Goal: Task Accomplishment & Management: Manage account settings

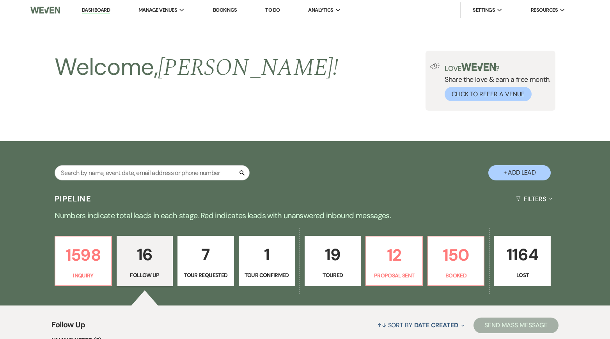
select select "9"
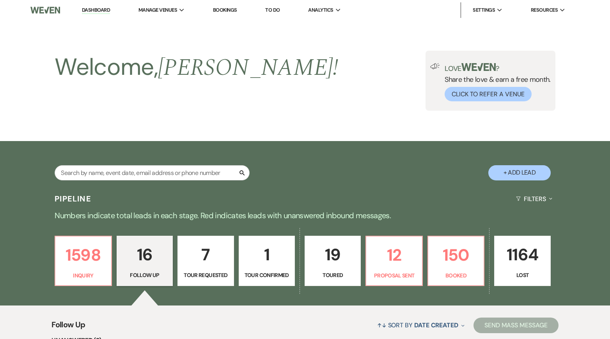
select select "9"
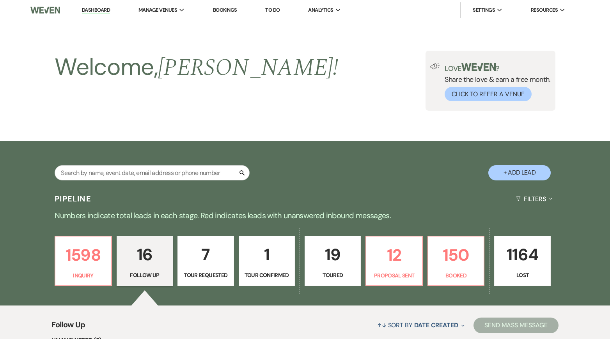
select select "9"
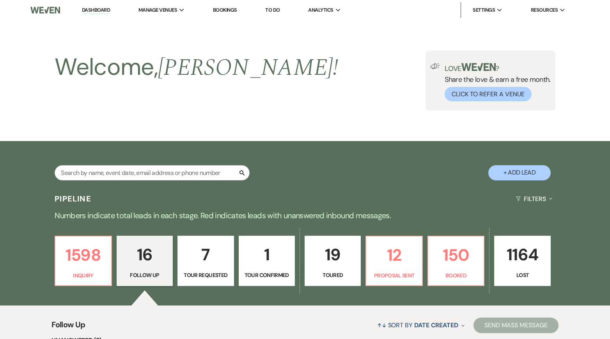
select select "9"
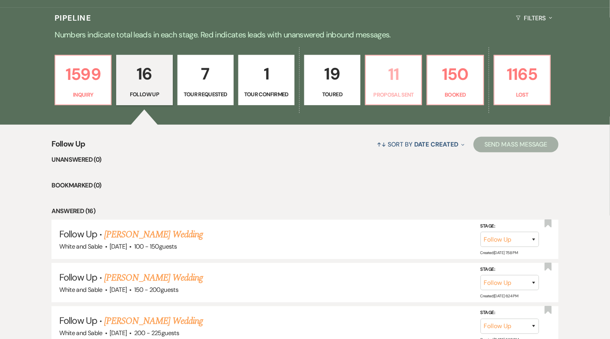
click at [411, 79] on p "11" at bounding box center [394, 74] width 46 height 26
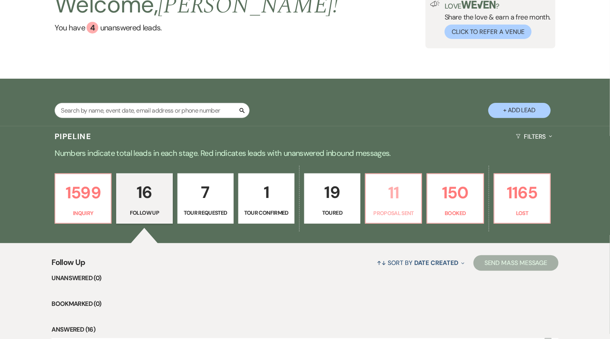
scroll to position [181, 0]
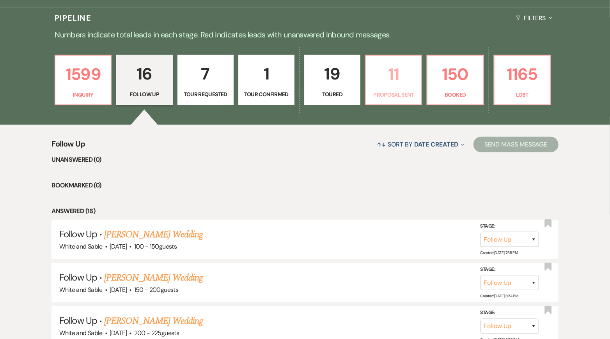
select select "6"
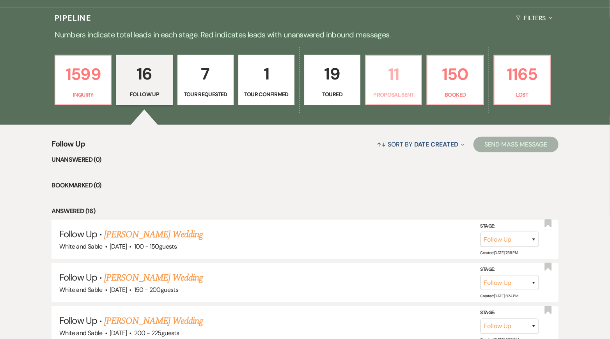
select select "6"
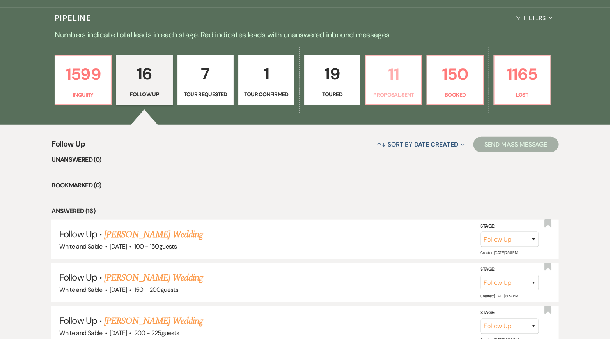
select select "6"
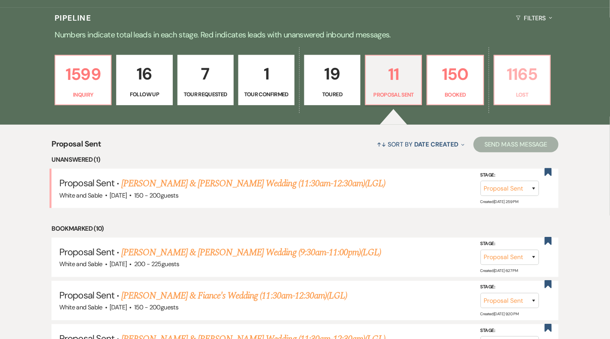
click at [511, 93] on p "Lost" at bounding box center [522, 94] width 46 height 9
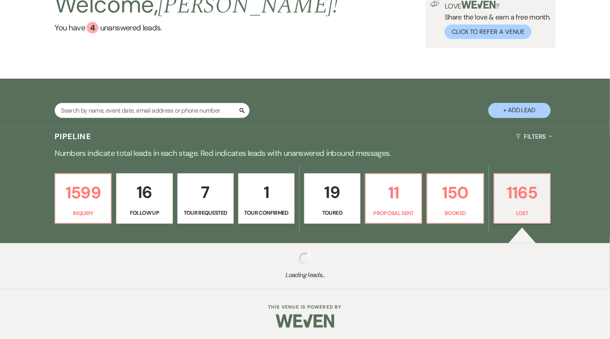
select select "8"
select select "6"
select select "8"
select select "6"
select select "8"
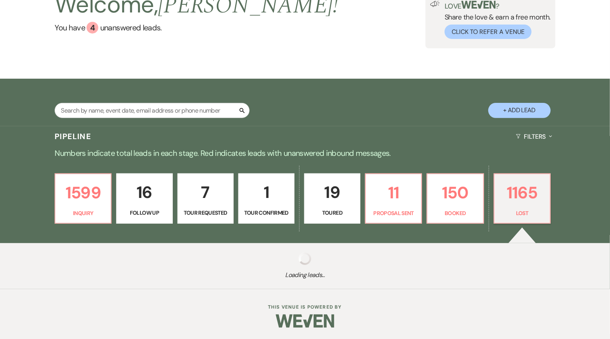
select select "6"
select select "8"
select select "1"
select select "8"
select select "6"
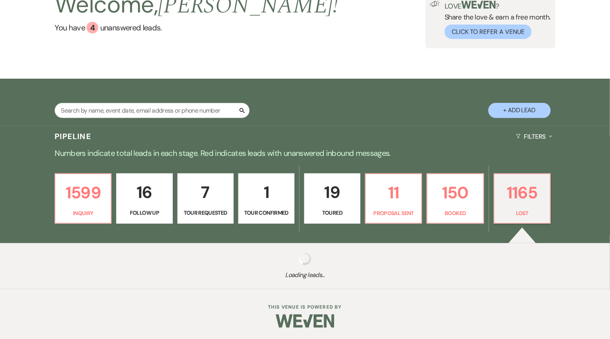
select select "8"
select select "6"
select select "8"
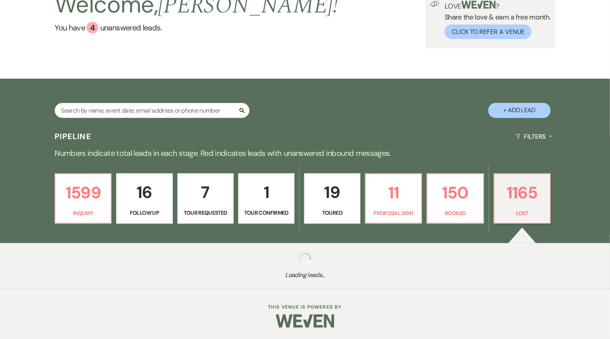
select select "1"
select select "8"
select select "6"
select select "8"
select select "7"
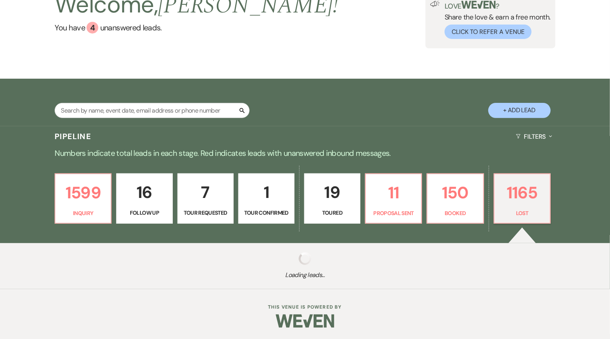
select select "8"
select select "6"
select select "8"
select select "7"
select select "8"
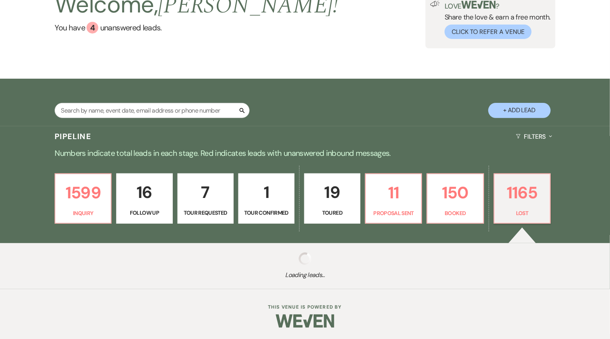
select select "5"
select select "8"
select select "6"
select select "8"
select select "6"
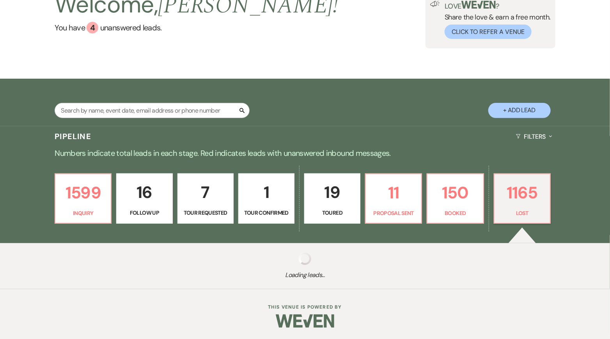
select select "8"
select select "6"
select select "8"
select select "6"
select select "8"
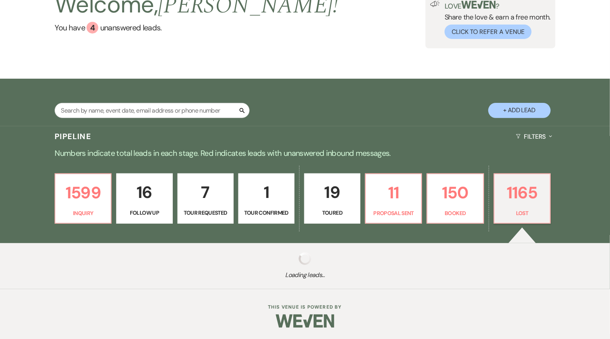
select select "5"
select select "8"
select select "5"
select select "8"
select select "7"
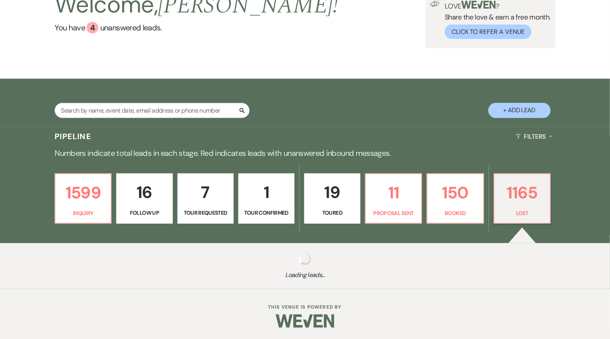
select select "8"
select select "6"
select select "8"
select select "6"
select select "8"
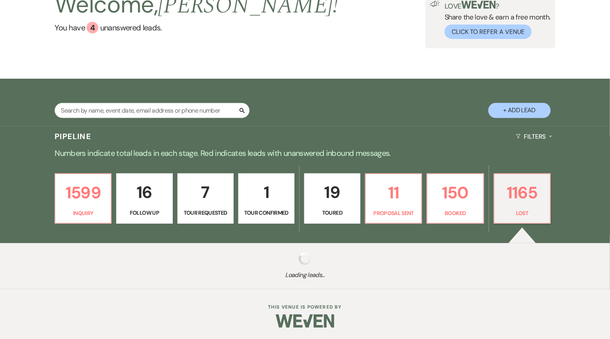
select select "6"
select select "8"
select select "1"
select select "8"
select select "6"
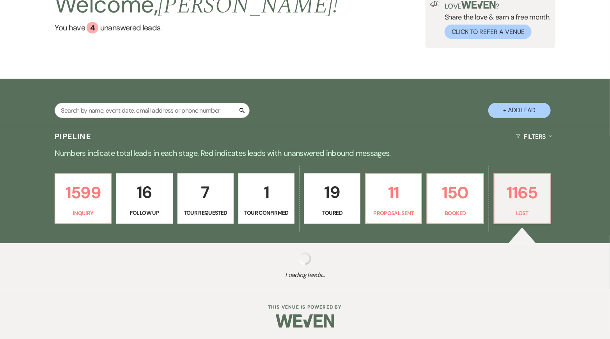
select select "8"
select select "7"
select select "8"
select select "6"
select select "8"
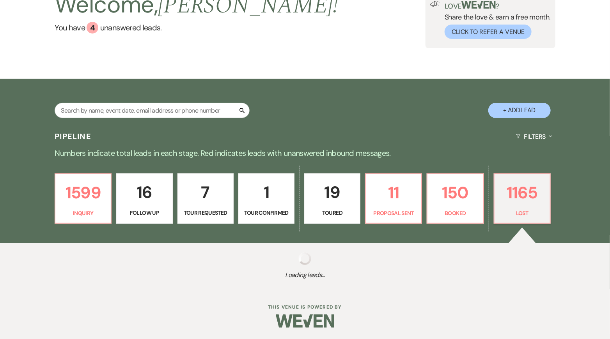
select select "6"
select select "8"
select select "7"
select select "8"
select select "6"
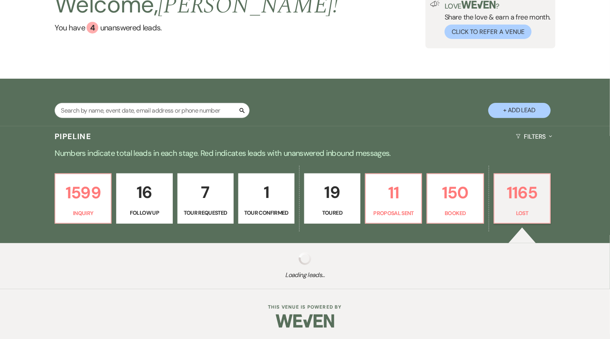
select select "8"
select select "6"
select select "8"
select select "6"
select select "8"
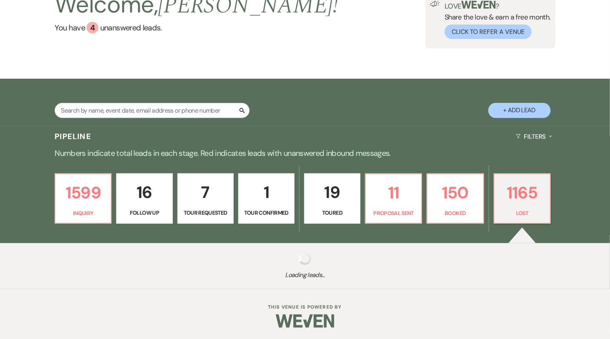
select select "9"
select select "8"
select select "6"
select select "8"
select select "10"
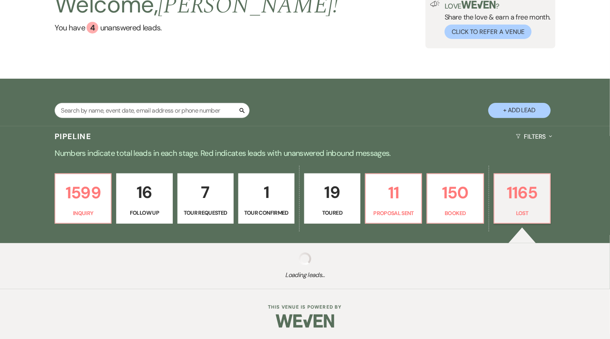
select select "8"
select select "6"
select select "8"
select select "6"
select select "8"
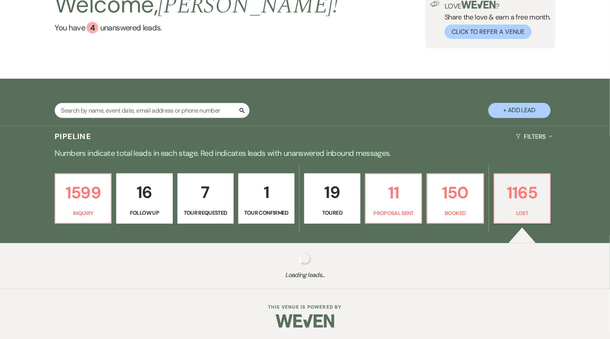
select select "6"
select select "8"
select select "6"
select select "8"
select select "6"
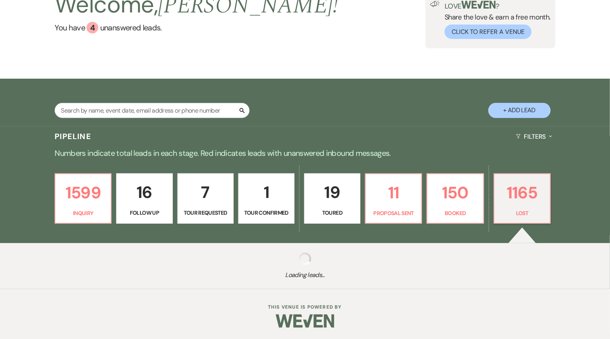
select select "8"
select select "6"
select select "8"
select select "6"
select select "8"
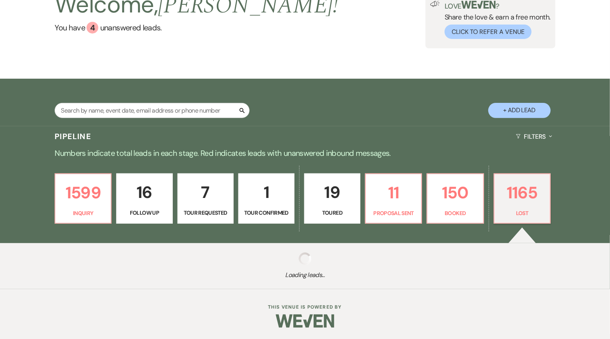
select select "8"
select select "9"
select select "8"
select select "6"
select select "8"
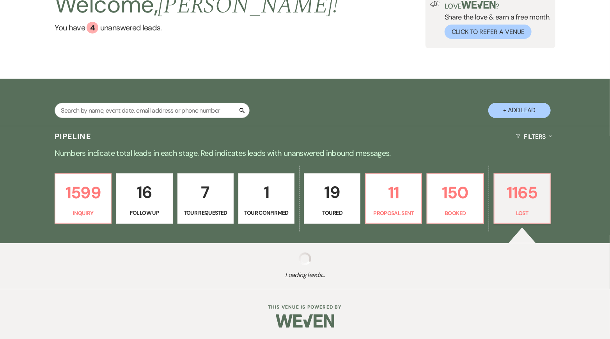
select select "6"
select select "8"
select select "7"
select select "8"
select select "6"
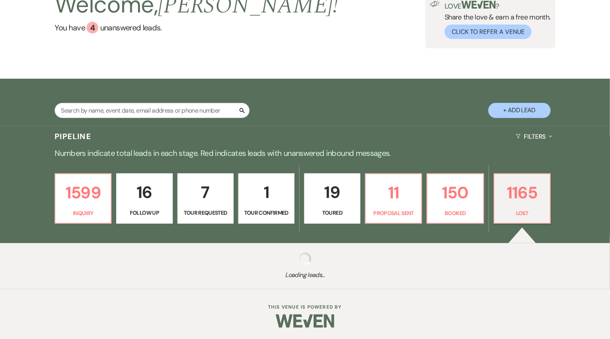
select select "8"
select select "9"
select select "8"
select select "6"
select select "8"
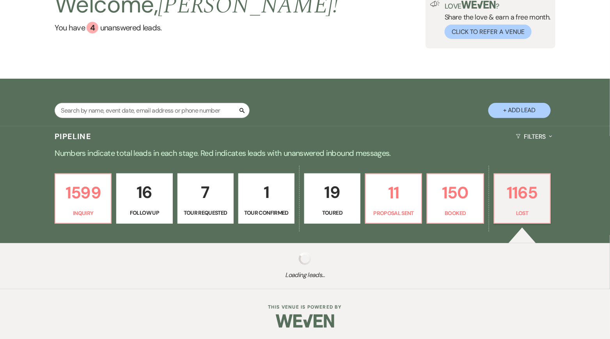
select select "6"
select select "8"
select select "6"
select select "8"
select select "6"
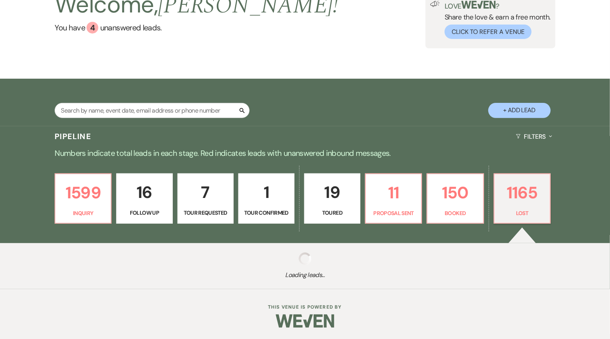
select select "8"
select select "6"
select select "8"
select select "6"
select select "8"
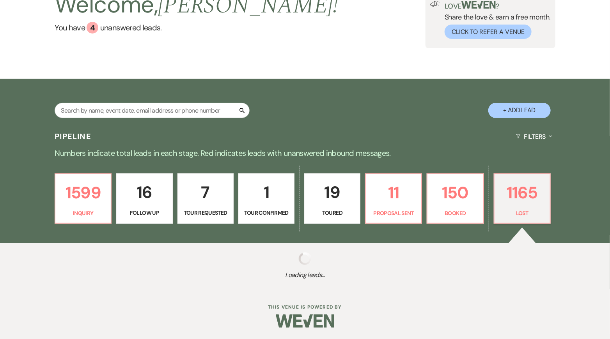
select select "7"
select select "8"
select select "6"
select select "8"
select select "5"
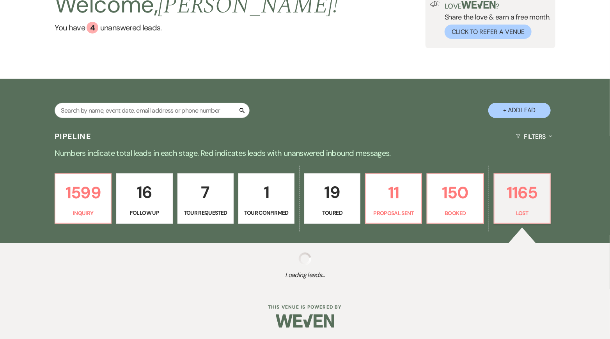
select select "8"
select select "6"
select select "8"
select select "6"
select select "8"
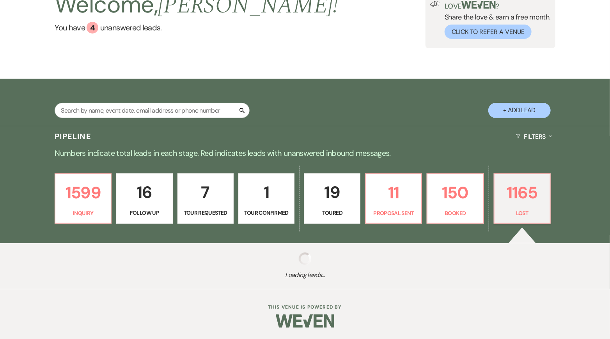
select select "6"
select select "8"
select select "5"
select select "8"
select select "6"
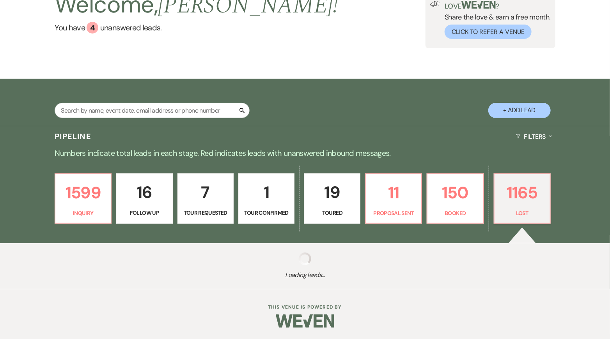
select select "8"
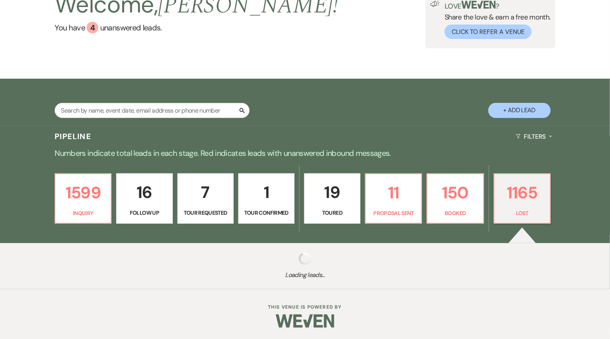
select select "8"
select select "1"
select select "8"
select select "6"
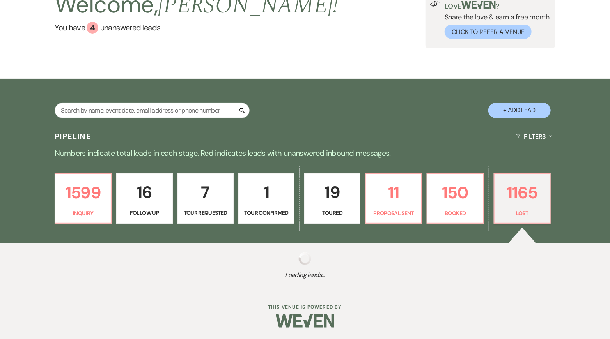
select select "8"
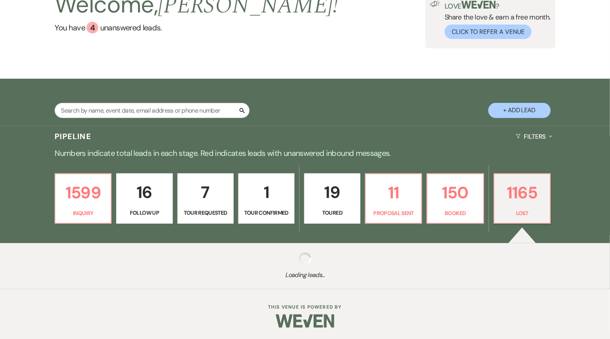
select select "8"
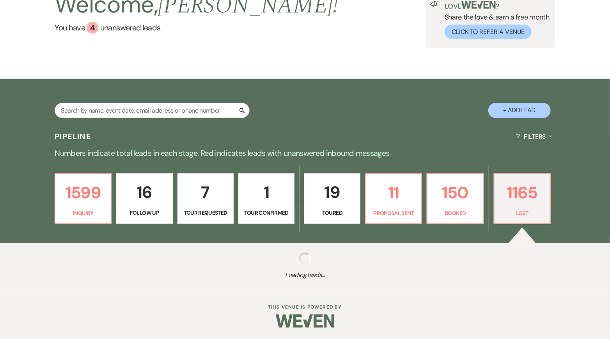
select select "8"
select select "9"
select select "8"
select select "6"
select select "8"
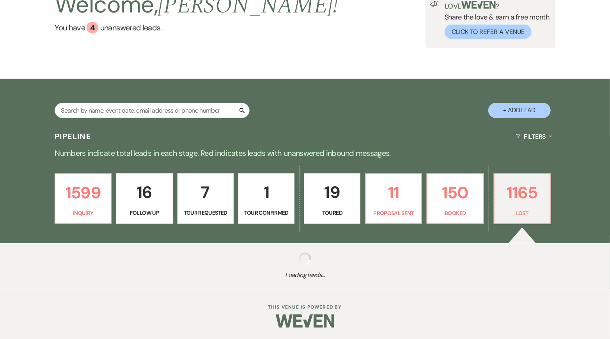
select select "7"
select select "8"
select select "6"
select select "8"
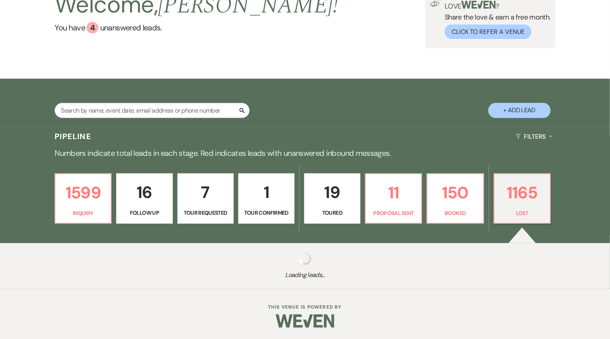
select select "8"
select select "6"
select select "8"
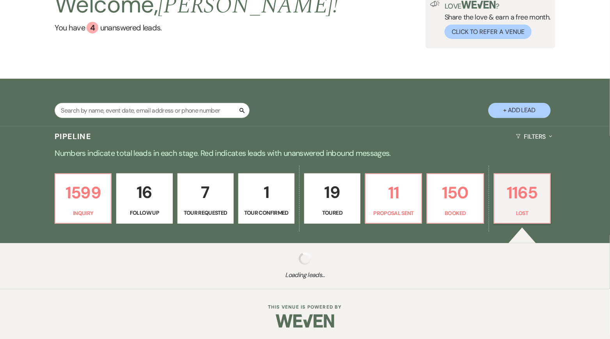
select select "6"
select select "8"
select select "9"
select select "8"
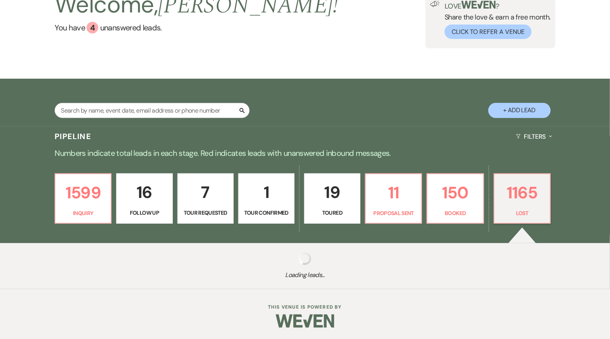
select select "8"
select select "1"
select select "8"
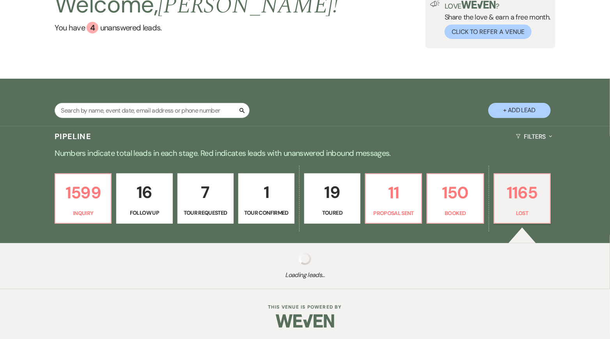
select select "10"
select select "8"
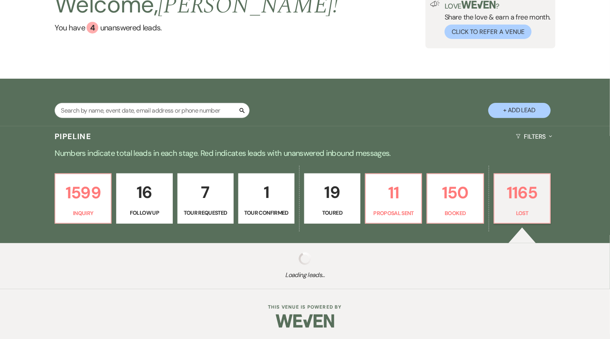
select select "8"
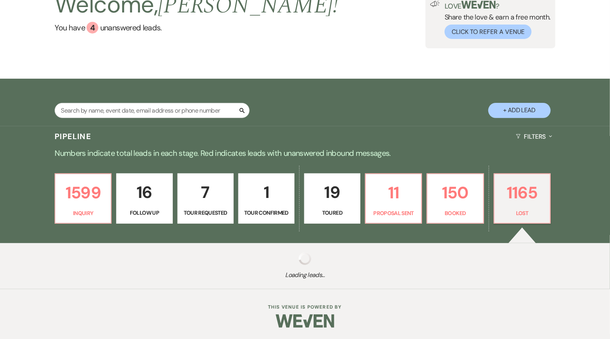
select select "8"
select select "7"
select select "8"
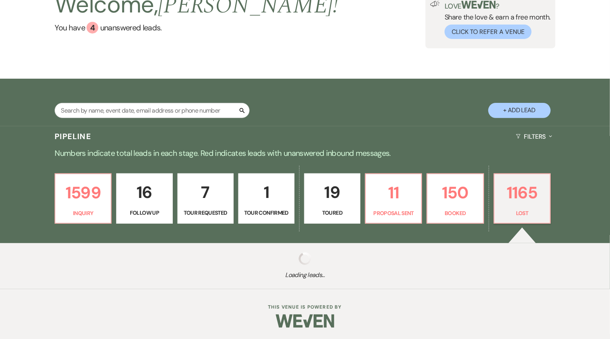
select select "8"
select select "5"
select select "8"
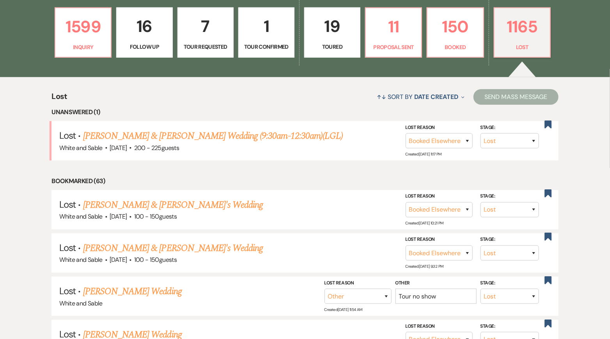
scroll to position [230, 0]
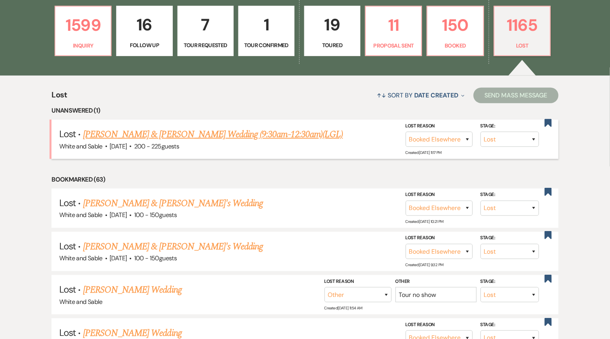
click at [179, 138] on link "[PERSON_NAME] & [PERSON_NAME] Wedding (9:30am-12:30am)(LGL)" at bounding box center [213, 135] width 260 height 14
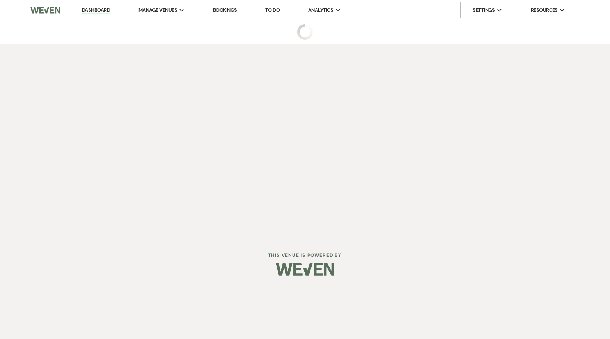
click at [179, 138] on div "Dashboard Manage Venues Expand White and Sable Bookings To Do Analytics Expand …" at bounding box center [305, 119] width 610 height 238
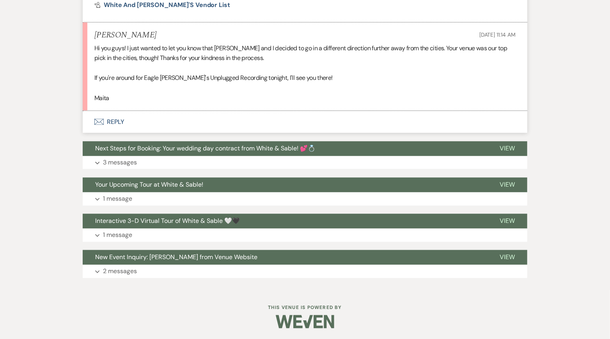
click at [152, 122] on button "Envelope Reply" at bounding box center [305, 122] width 445 height 22
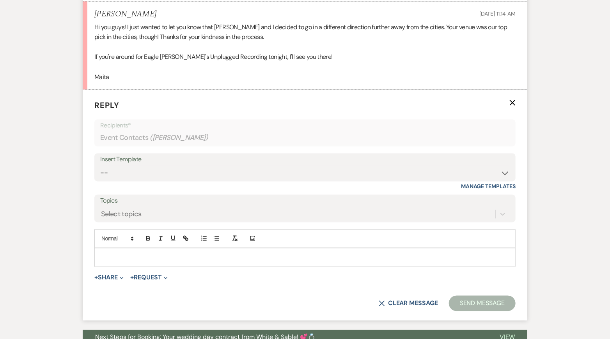
click at [142, 256] on p at bounding box center [305, 258] width 409 height 9
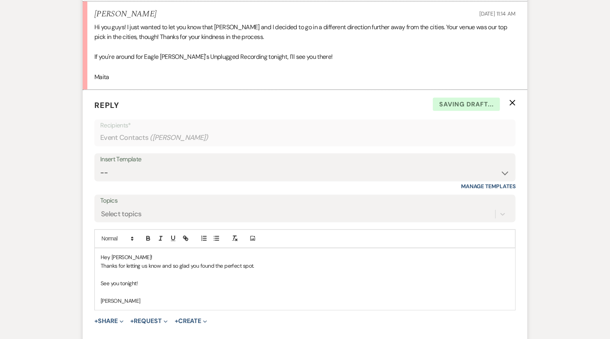
click at [264, 262] on p "Thanks for letting us know and so glad you found the perfect spot." at bounding box center [305, 266] width 409 height 9
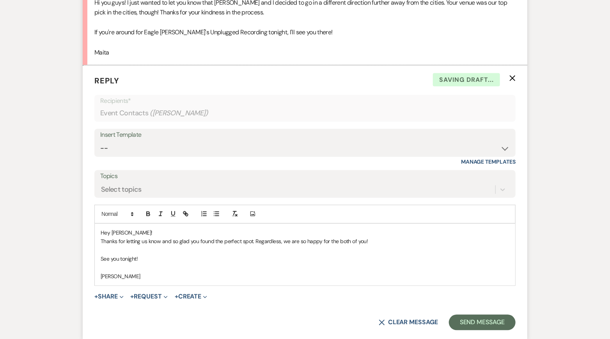
scroll to position [581, 0]
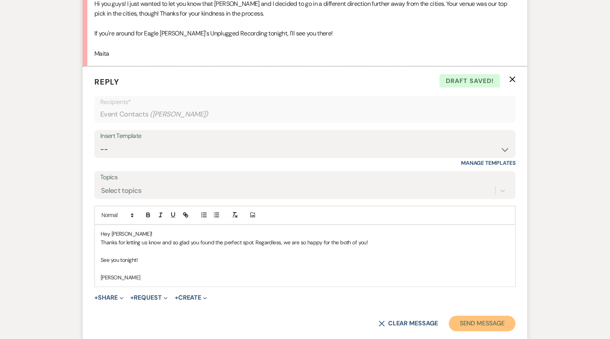
click at [488, 323] on button "Send Message" at bounding box center [482, 324] width 67 height 16
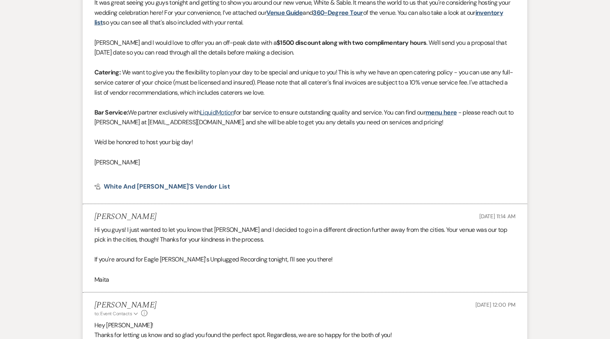
scroll to position [0, 0]
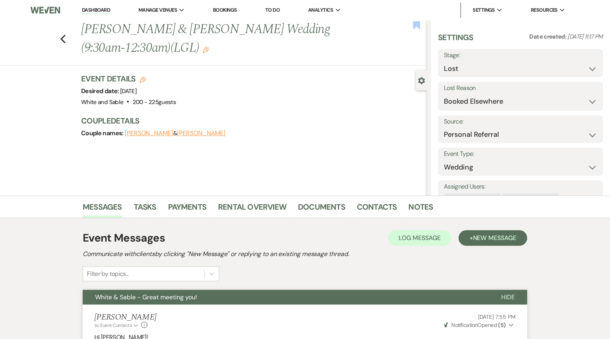
click at [418, 26] on use "button" at bounding box center [416, 25] width 7 height 8
click at [265, 216] on link "Rental Overview" at bounding box center [252, 209] width 68 height 17
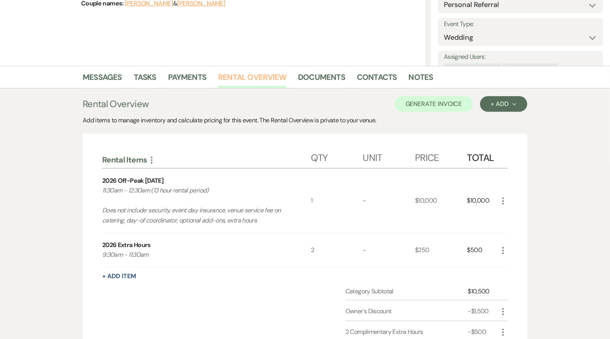
scroll to position [146, 0]
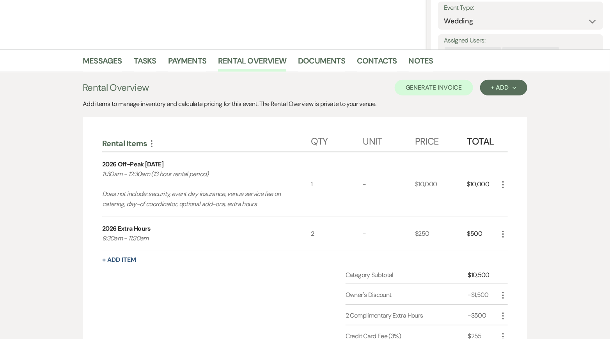
click at [505, 183] on icon "More" at bounding box center [502, 184] width 9 height 9
click at [512, 215] on button "X Delete" at bounding box center [519, 212] width 42 height 12
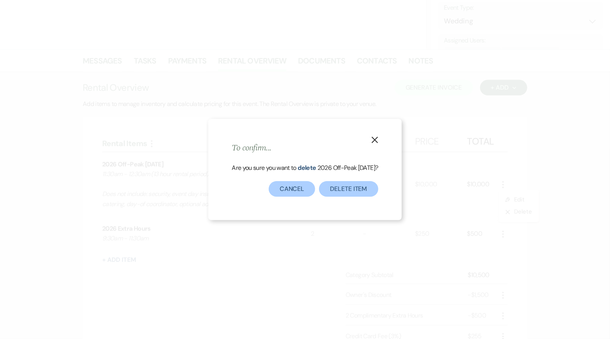
click at [347, 198] on div "X To confirm... Are you sure you want to delete 2026 Off-Peak [DATE] ? Delete I…" at bounding box center [304, 169] width 193 height 101
click at [346, 193] on button "Delete Item" at bounding box center [348, 189] width 59 height 16
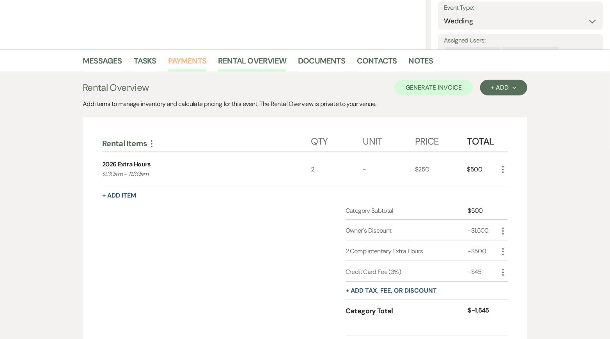
click at [178, 58] on link "Payments" at bounding box center [187, 63] width 39 height 17
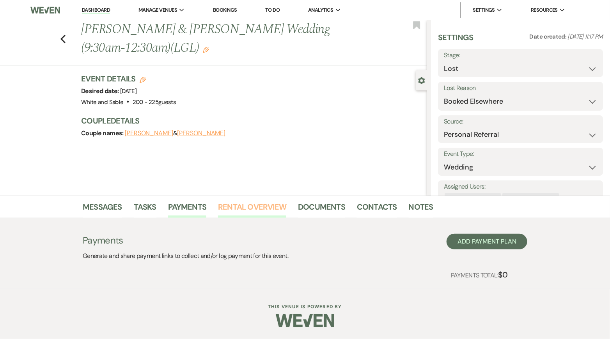
click at [255, 202] on link "Rental Overview" at bounding box center [252, 209] width 68 height 17
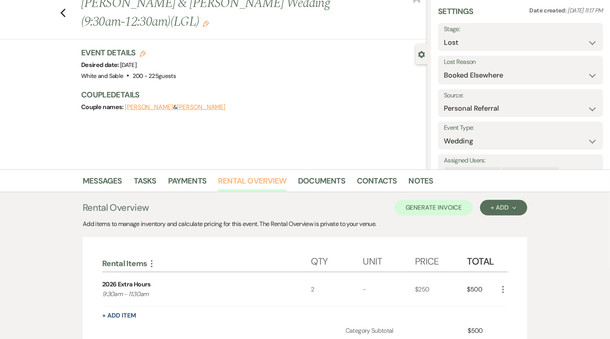
scroll to position [32, 0]
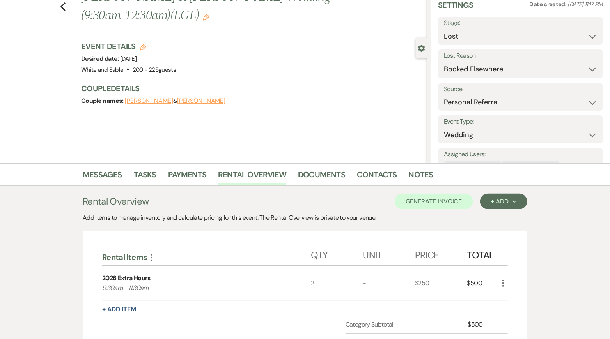
click at [502, 282] on icon "More" at bounding box center [502, 283] width 9 height 9
click at [512, 309] on button "X Delete" at bounding box center [519, 311] width 42 height 12
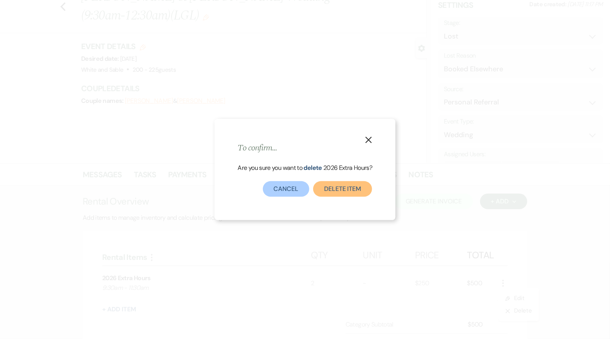
click at [328, 193] on button "Delete Item" at bounding box center [342, 189] width 59 height 16
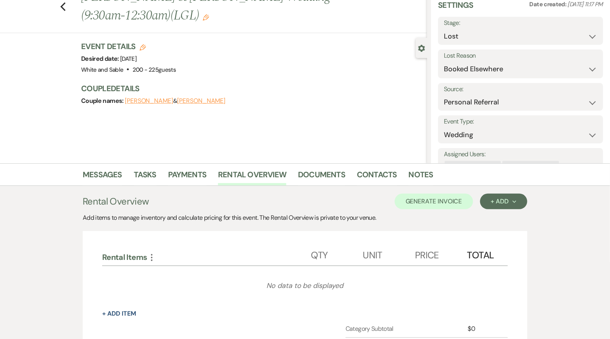
scroll to position [0, 0]
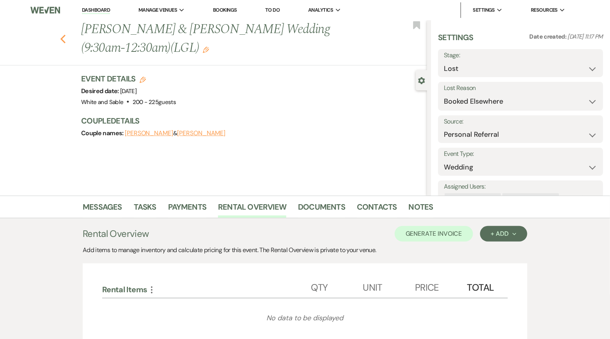
click at [65, 41] on icon "Previous" at bounding box center [63, 38] width 6 height 9
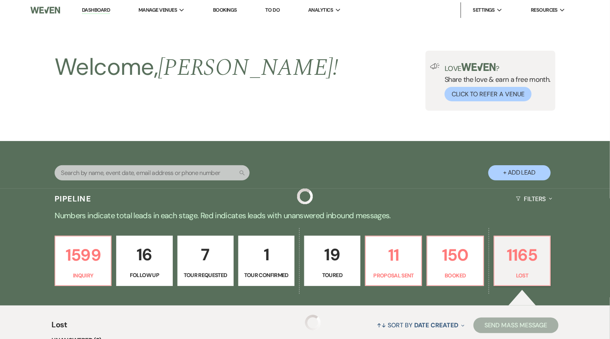
scroll to position [230, 0]
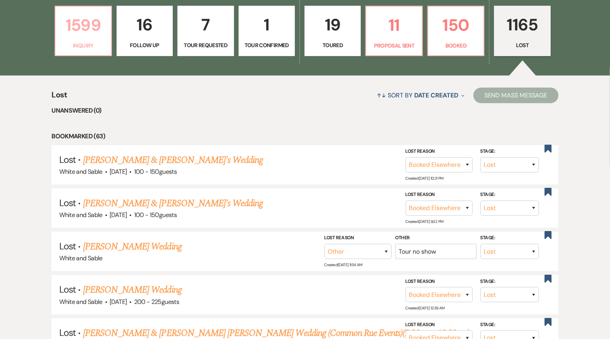
click at [103, 17] on p "1599" at bounding box center [83, 25] width 46 height 26
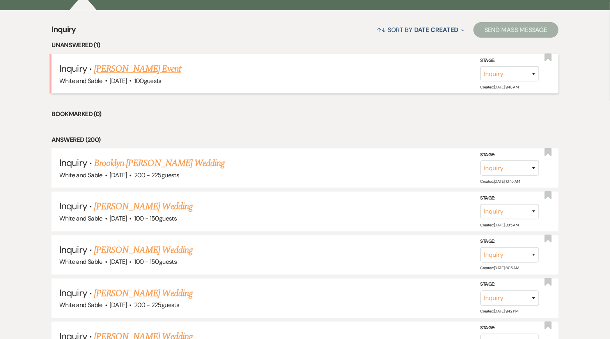
scroll to position [296, 0]
